Goal: Information Seeking & Learning: Learn about a topic

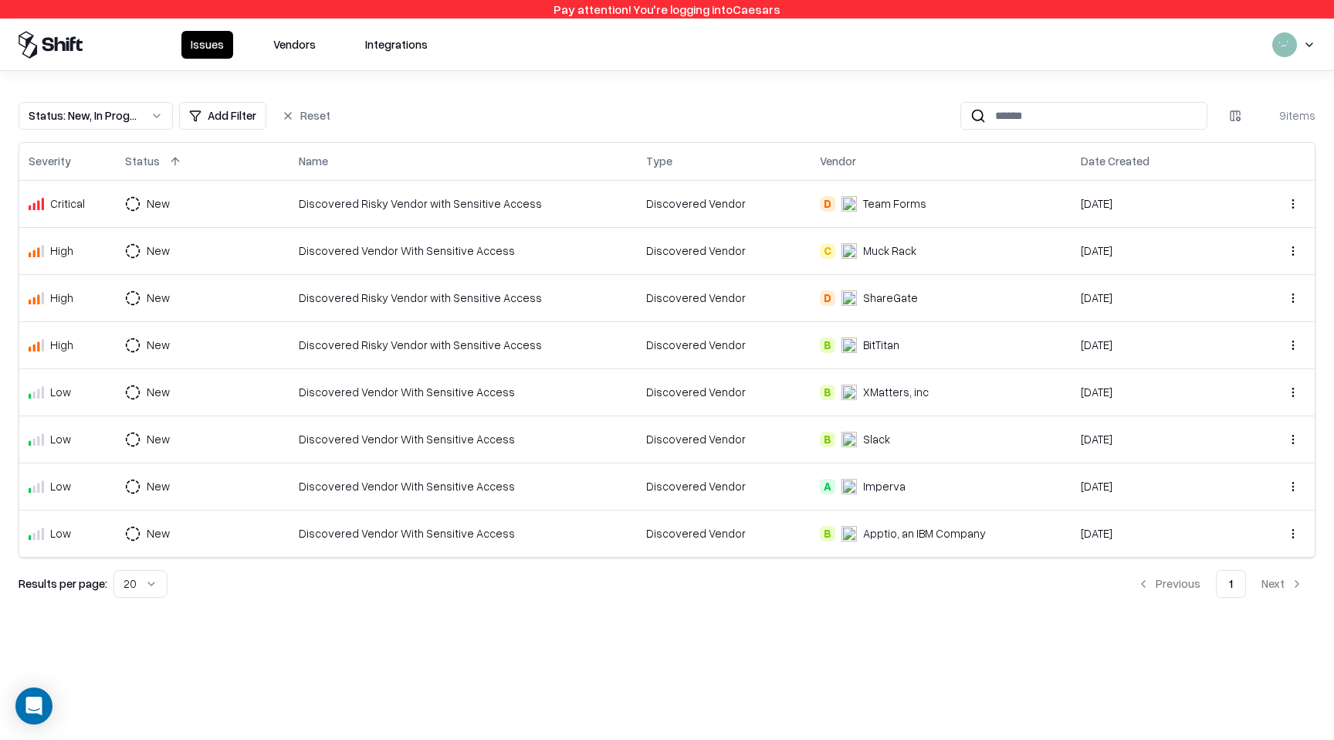
click at [447, 264] on td "Discovered Vendor With Sensitive Access" at bounding box center [463, 250] width 347 height 47
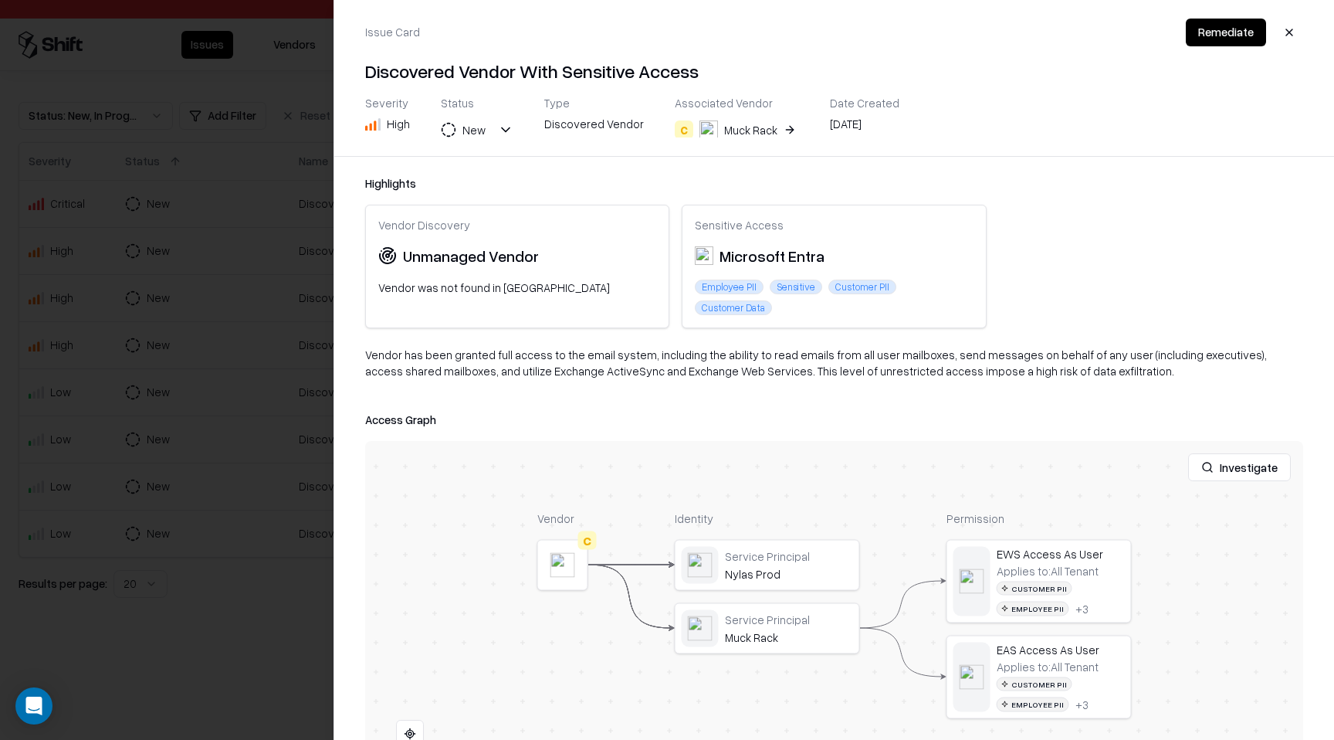
click at [0, 0] on div at bounding box center [0, 0] width 0 height 0
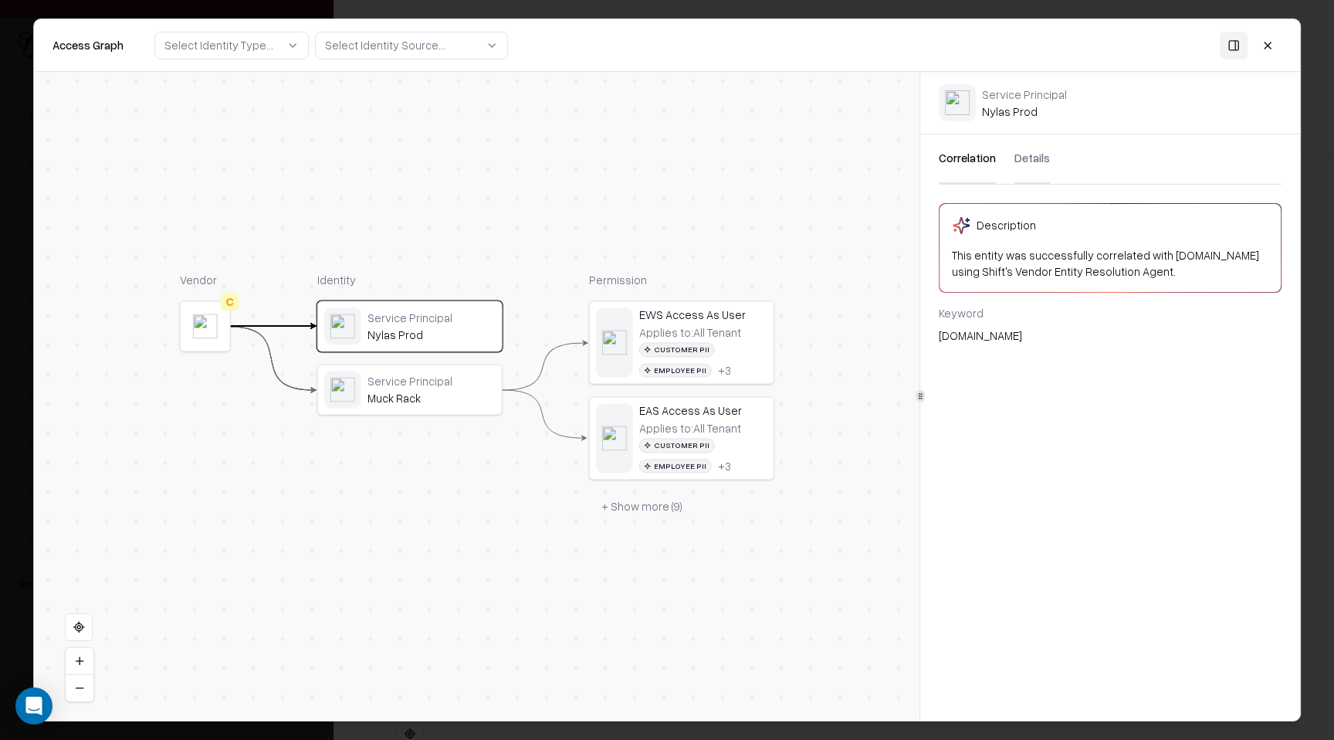
click at [1049, 183] on div "Correlation Details" at bounding box center [1110, 159] width 343 height 50
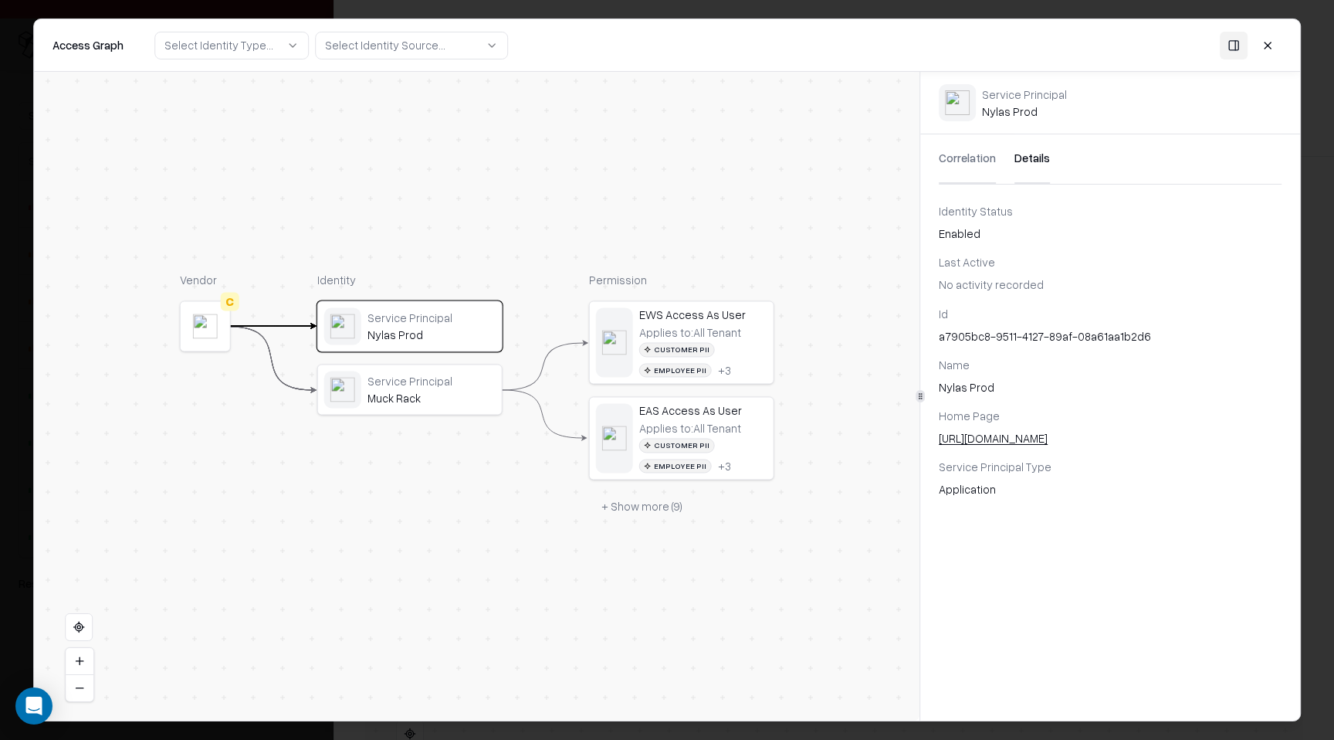
click at [1039, 169] on button "Details" at bounding box center [1033, 158] width 36 height 49
click at [986, 329] on div "a7905bc8-9511-4127-89af-08a61aa1b2d6" at bounding box center [1110, 336] width 343 height 16
copy div "a7905bc8-9511-4127-89af-08a61aa1b2d6"
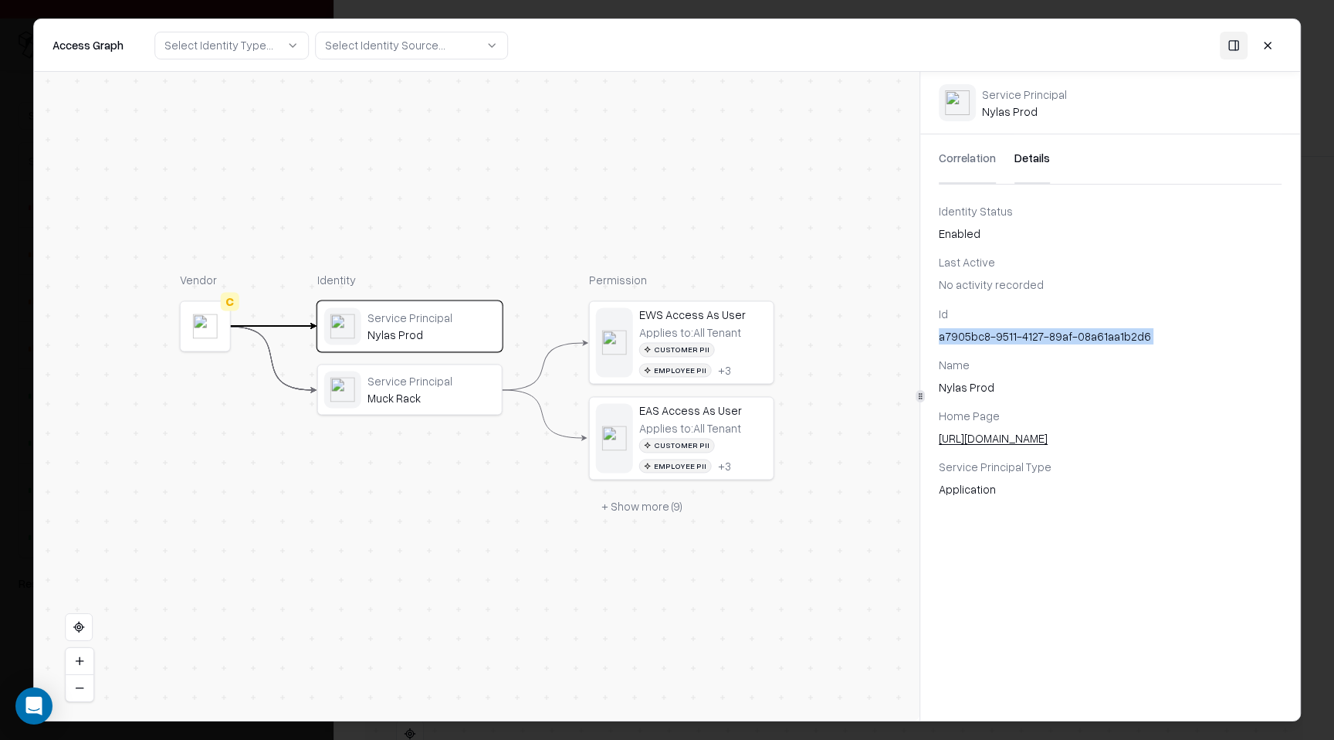
click at [612, 494] on button "+ Show more ( 9 )" at bounding box center [642, 507] width 106 height 28
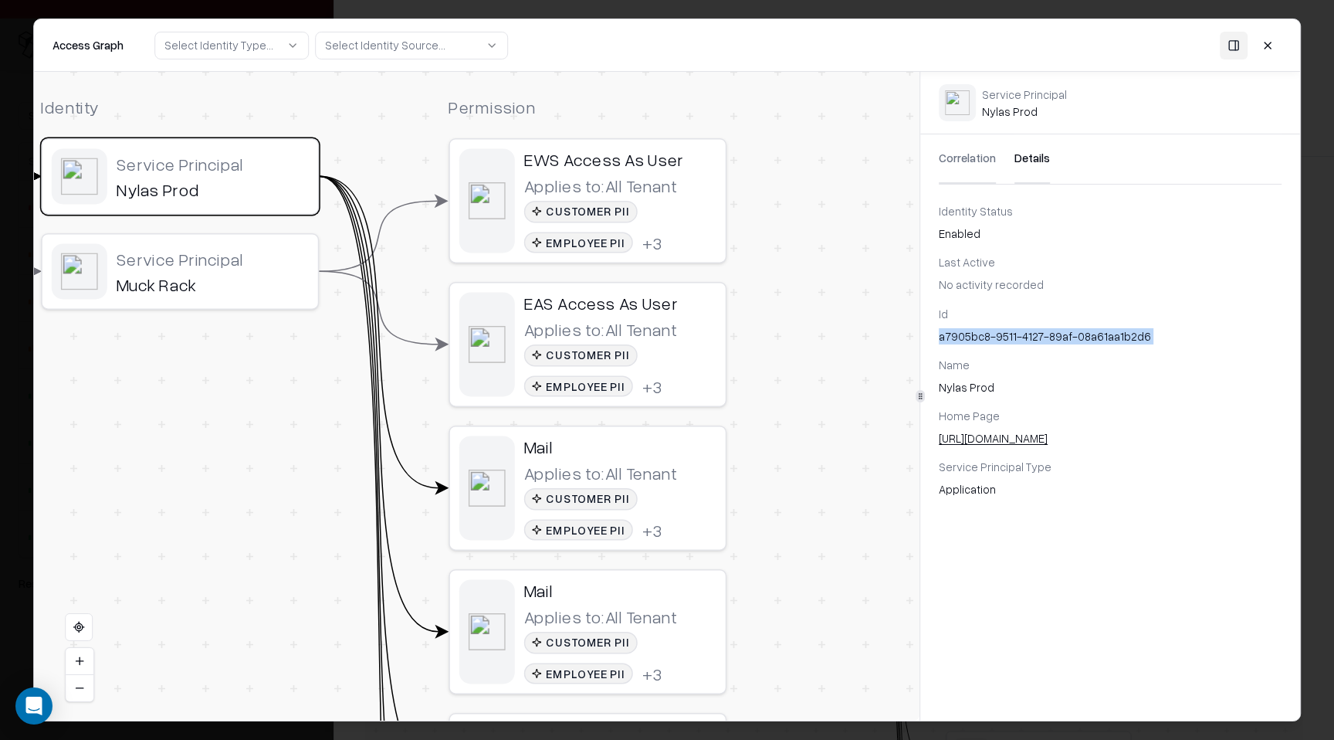
drag, startPoint x: 623, startPoint y: 143, endPoint x: 797, endPoint y: 283, distance: 223.5
click at [796, 285] on div "Vendor C Identity Service Principal Nylas Prod Service Principal Muck Rack Perm…" at bounding box center [477, 396] width 886 height 649
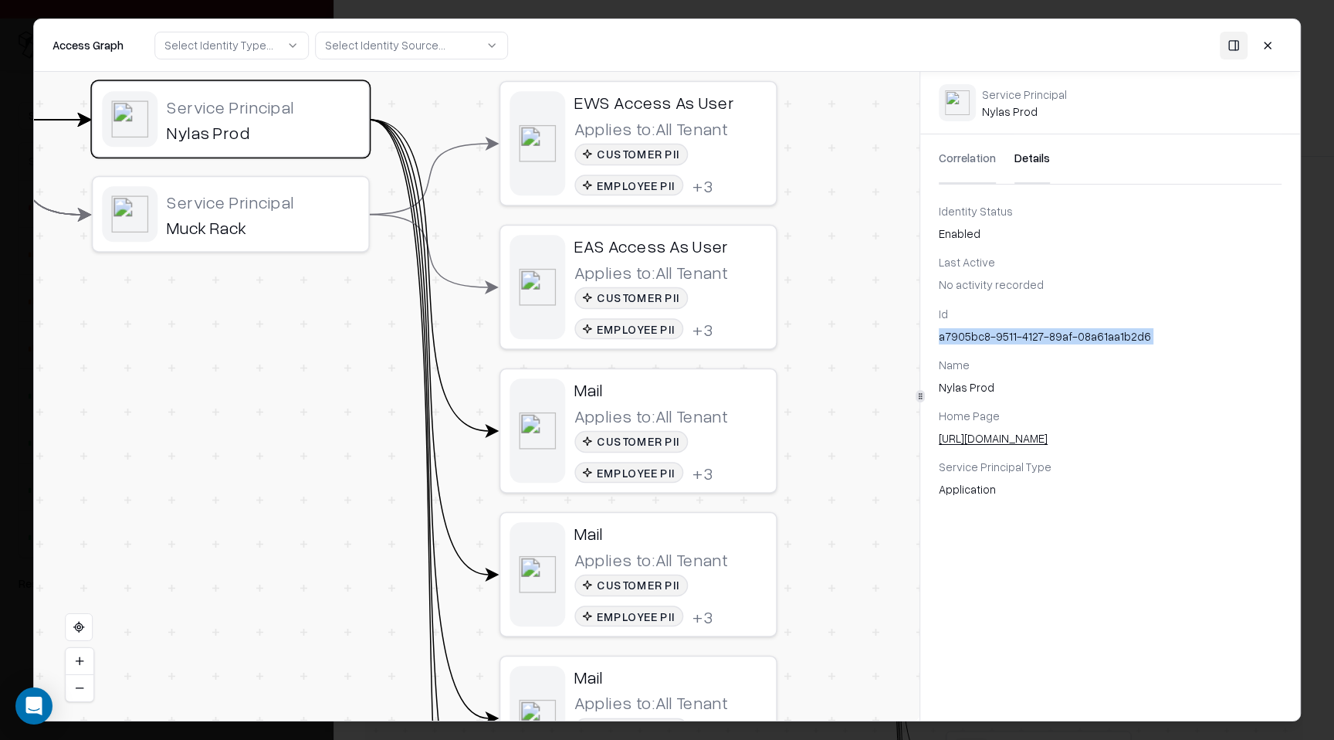
click at [1277, 49] on button at bounding box center [1268, 45] width 28 height 28
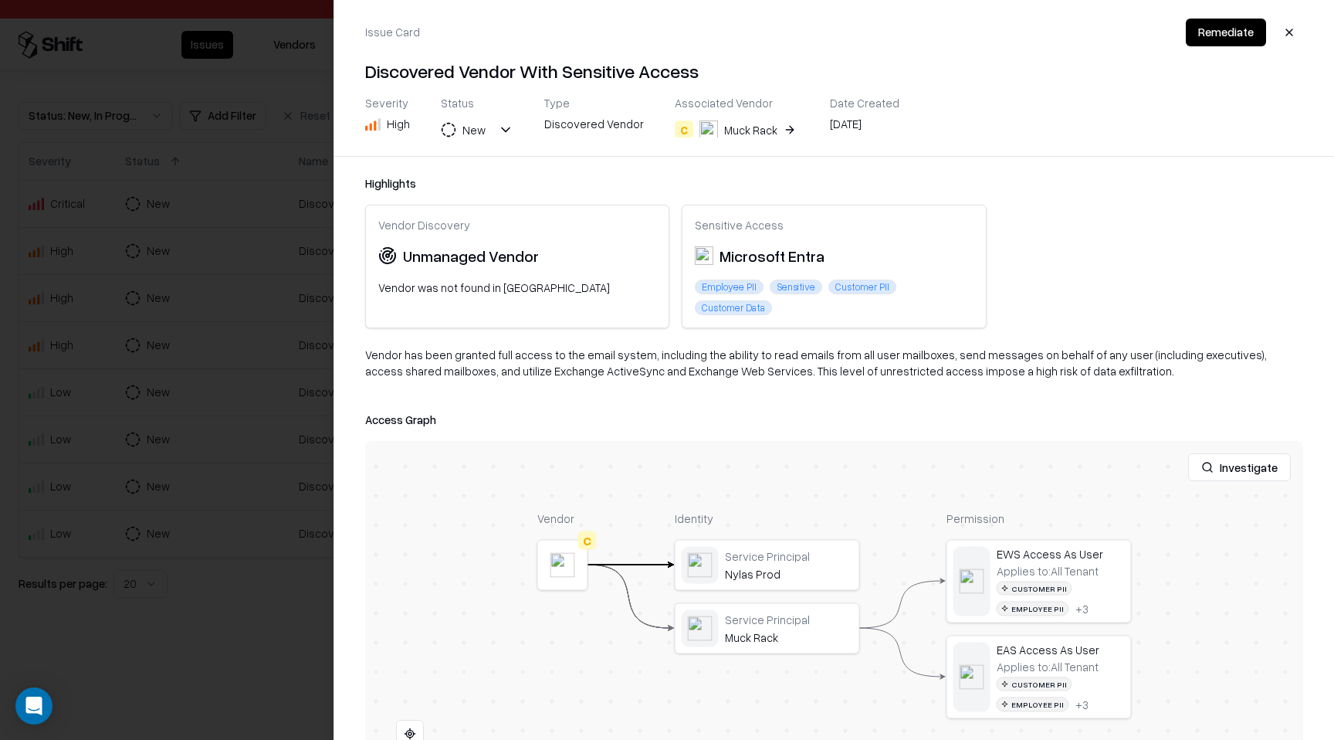
click at [1286, 29] on button "button" at bounding box center [1290, 33] width 28 height 28
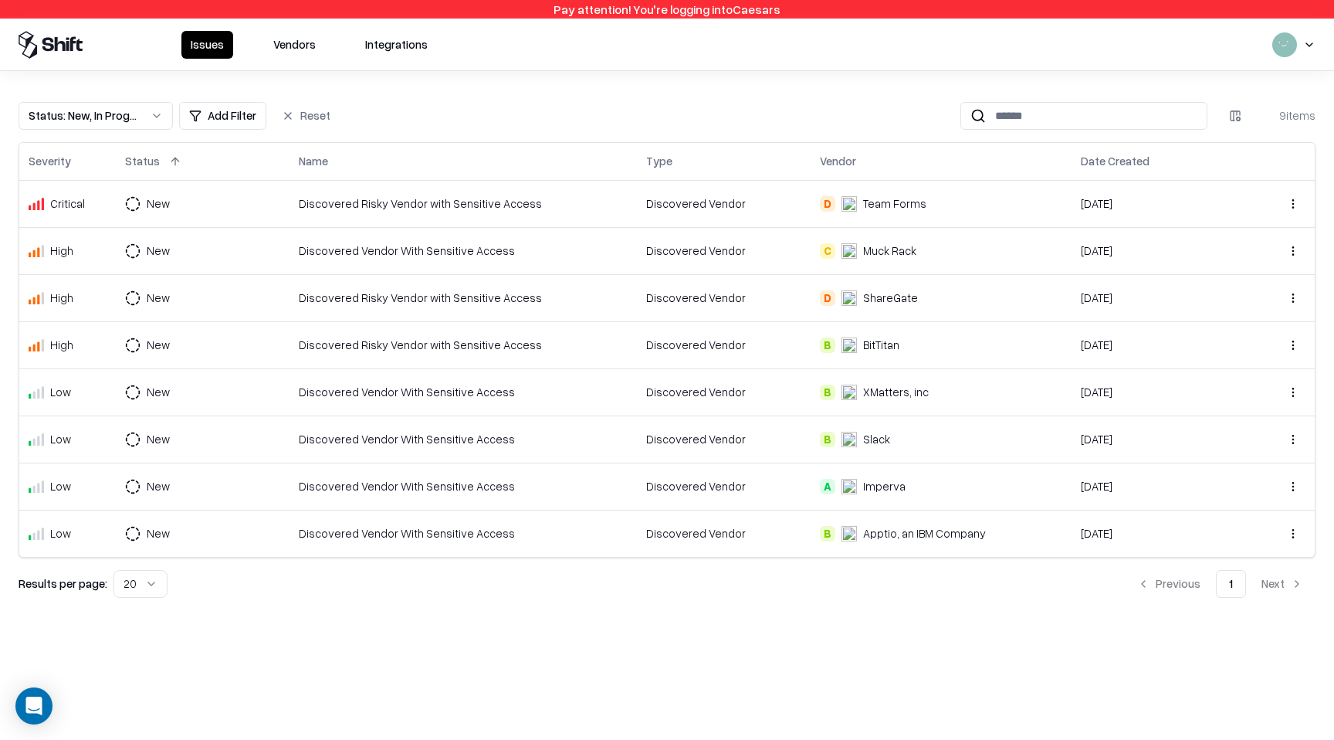
click at [878, 158] on button at bounding box center [872, 161] width 19 height 19
click at [1164, 161] on button at bounding box center [1165, 161] width 19 height 19
